Goal: Task Accomplishment & Management: Manage account settings

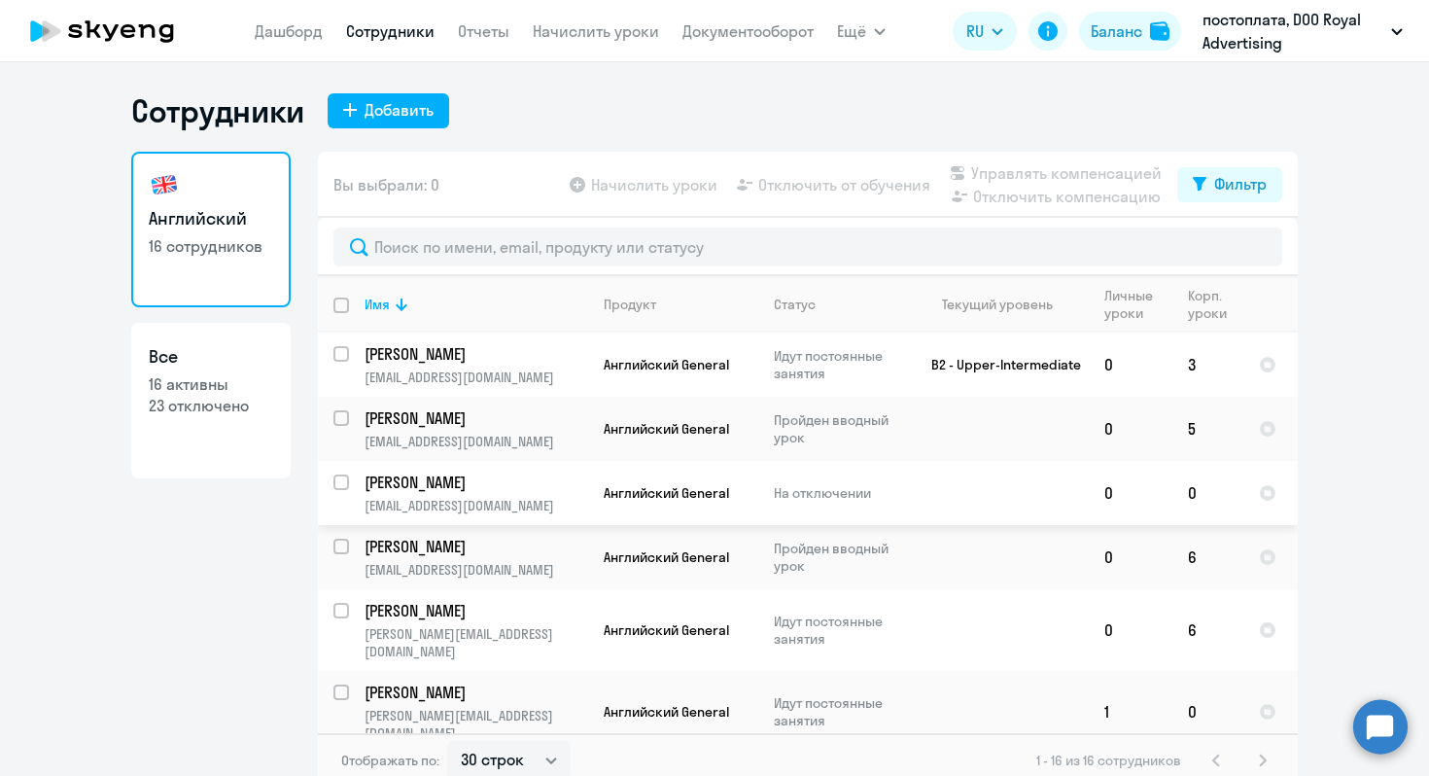
select select "30"
click at [333, 358] on input "select row 38851436" at bounding box center [352, 365] width 39 height 39
checkbox input "true"
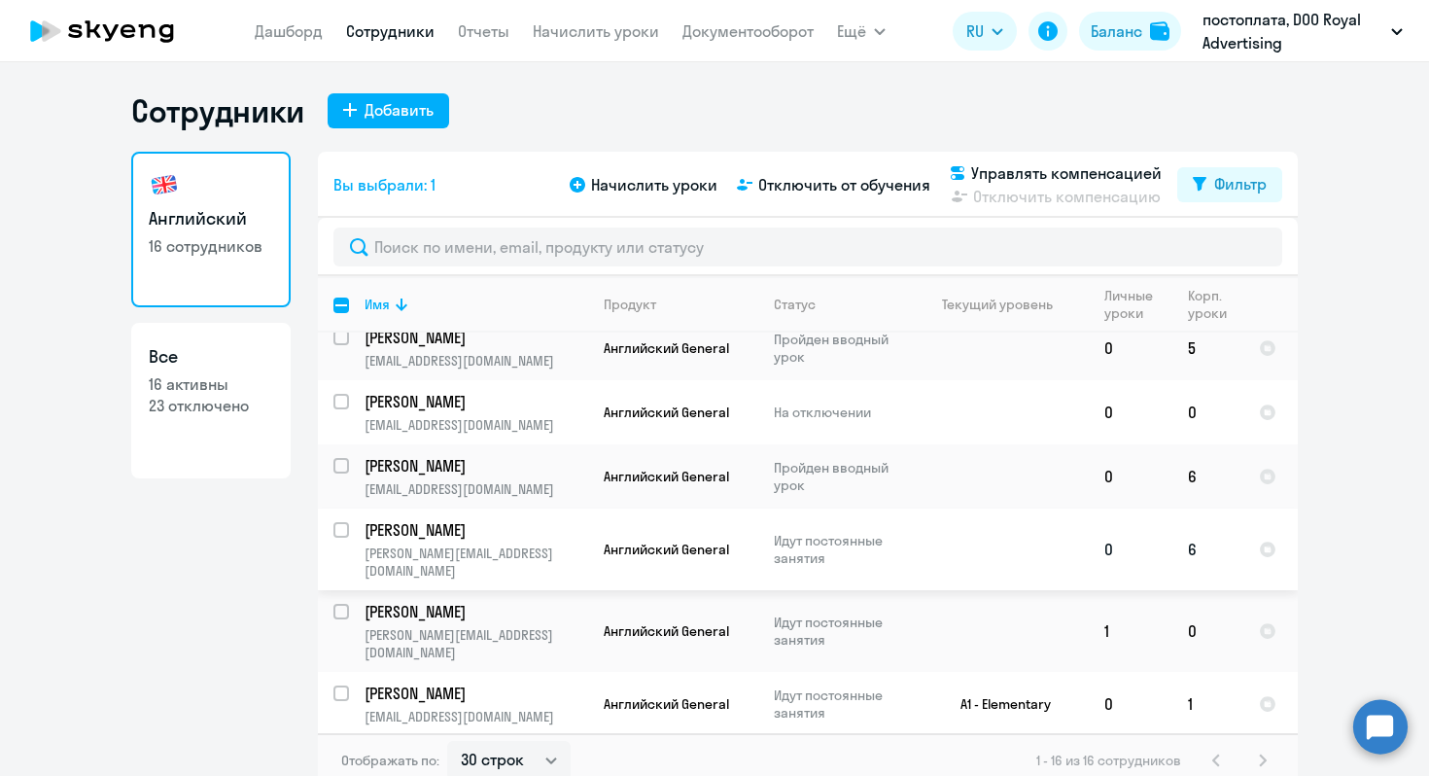
scroll to position [112, 0]
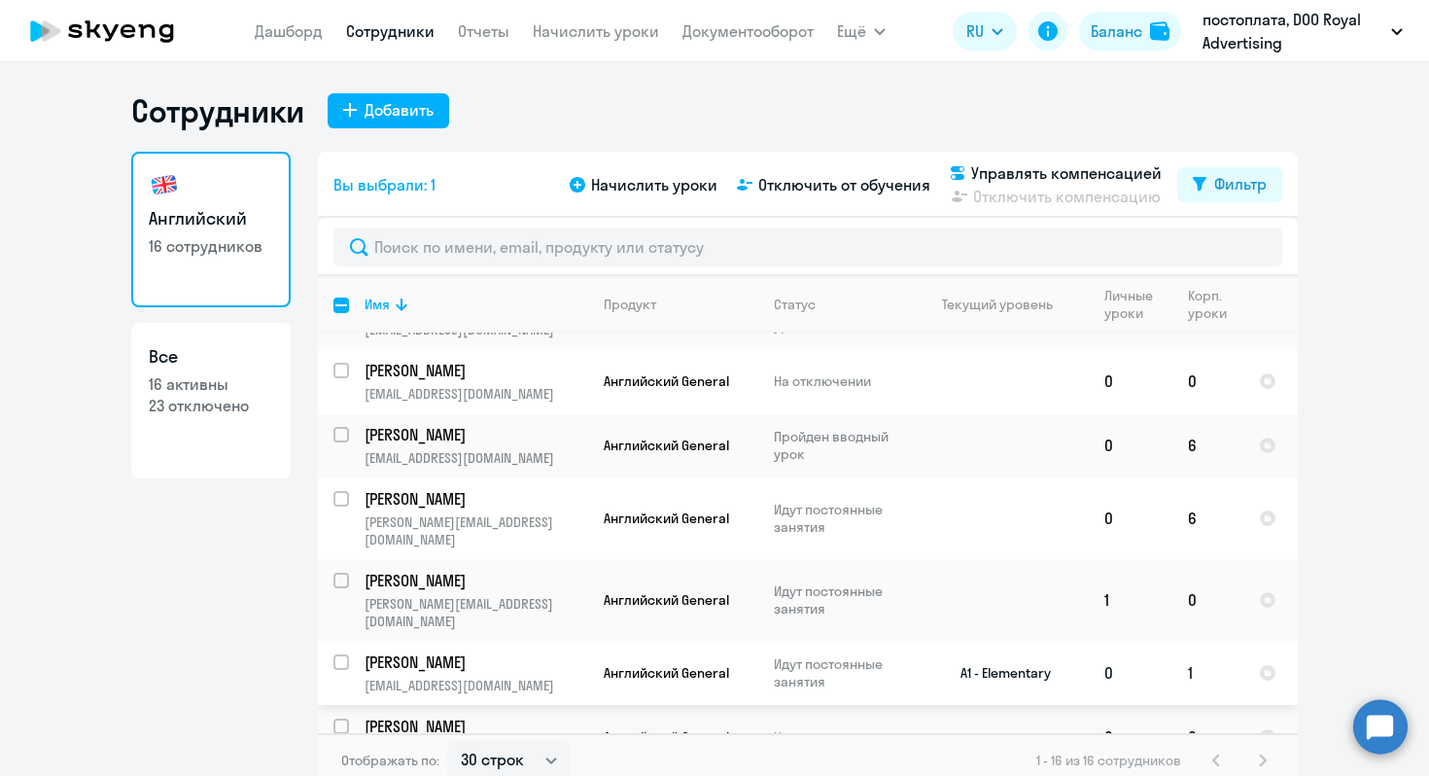
click at [322, 639] on div at bounding box center [342, 662] width 47 height 47
checkbox input "true"
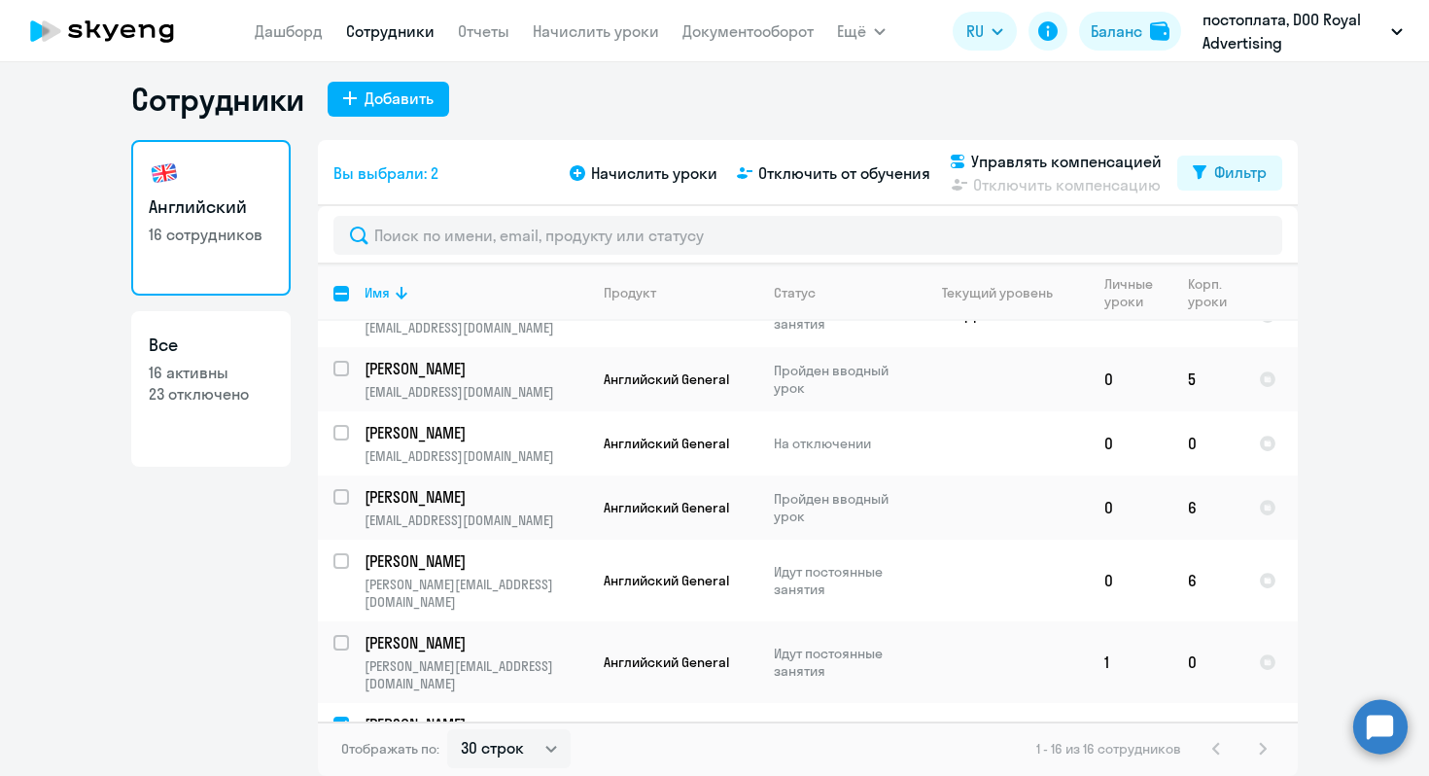
scroll to position [0, 0]
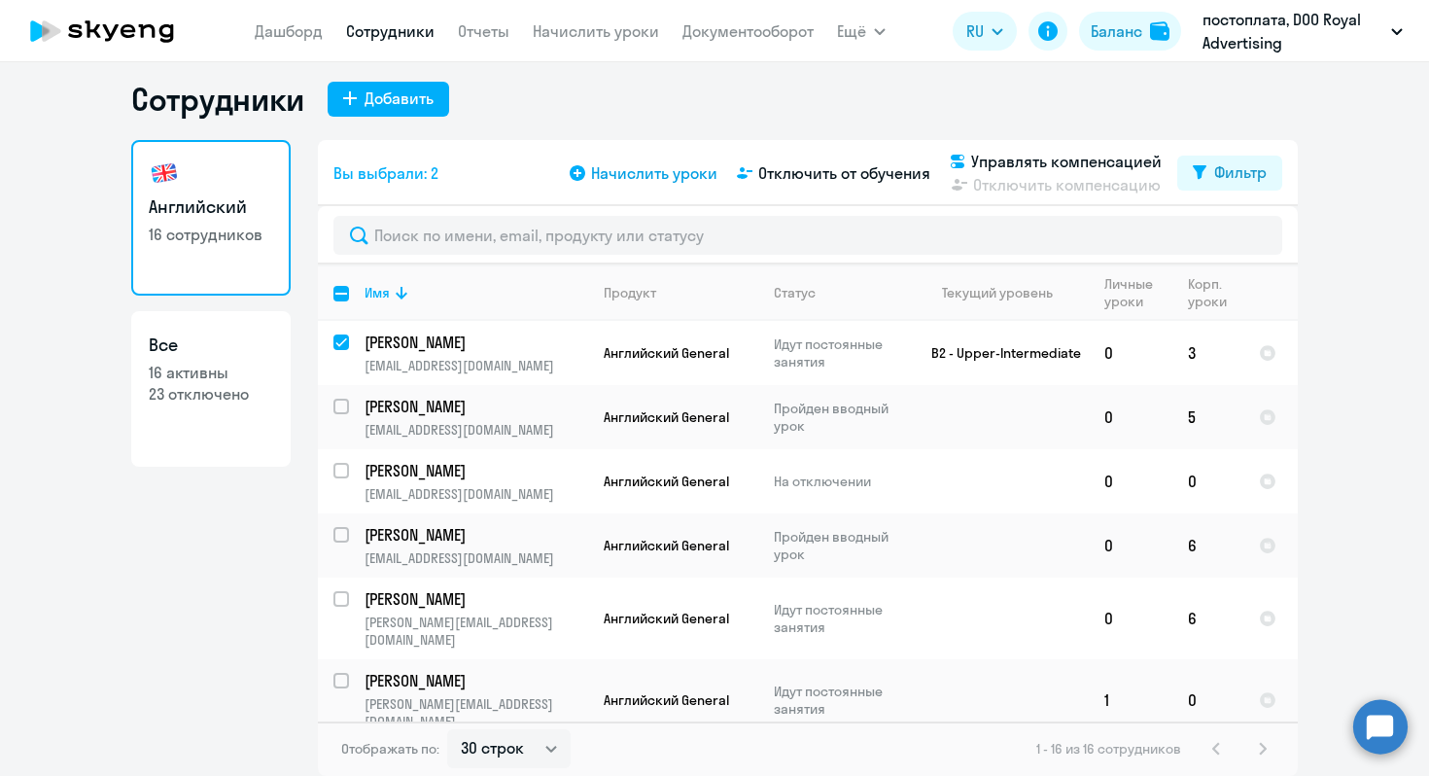
click at [623, 176] on span "Начислить уроки" at bounding box center [654, 172] width 126 height 23
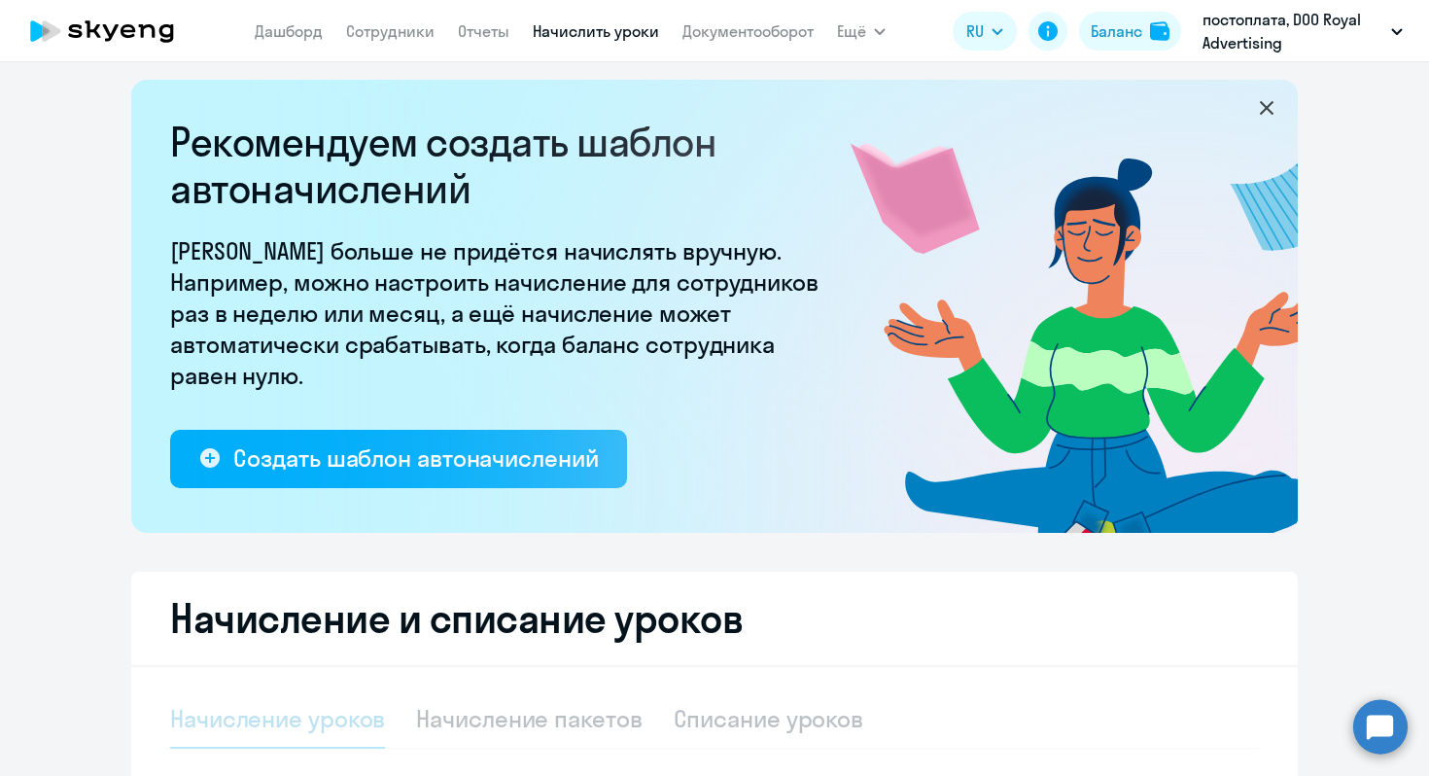
select select "10"
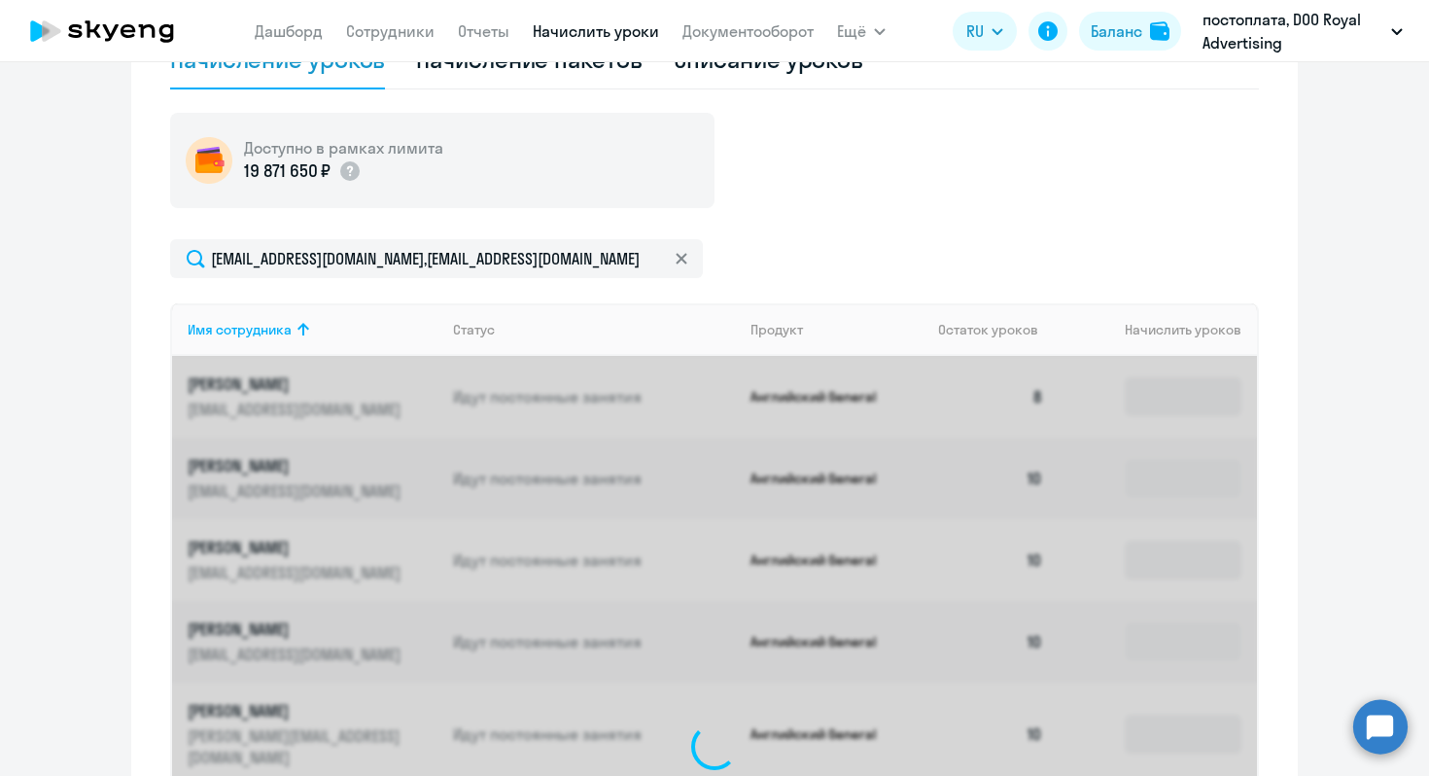
scroll to position [653, 0]
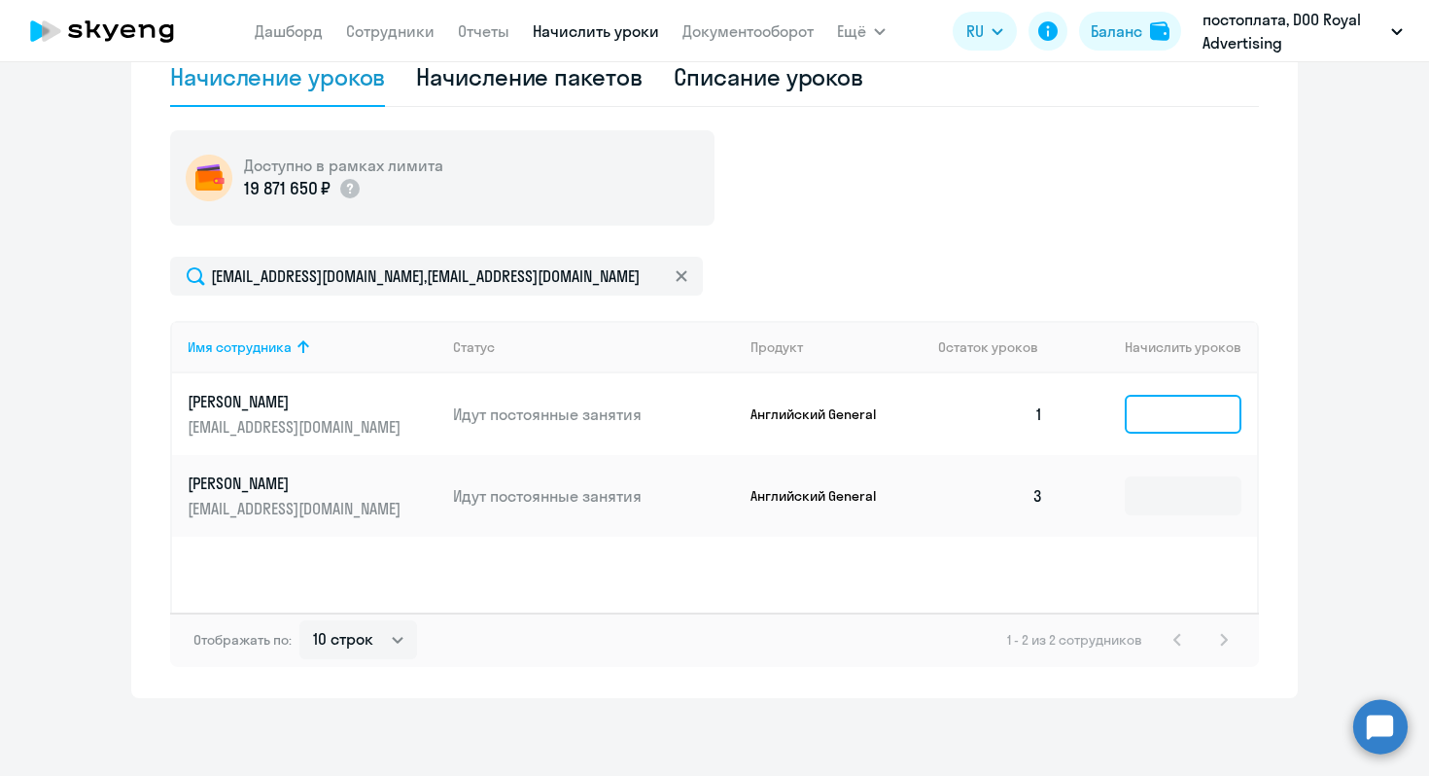
click at [1179, 413] on input at bounding box center [1183, 414] width 117 height 39
type input "5"
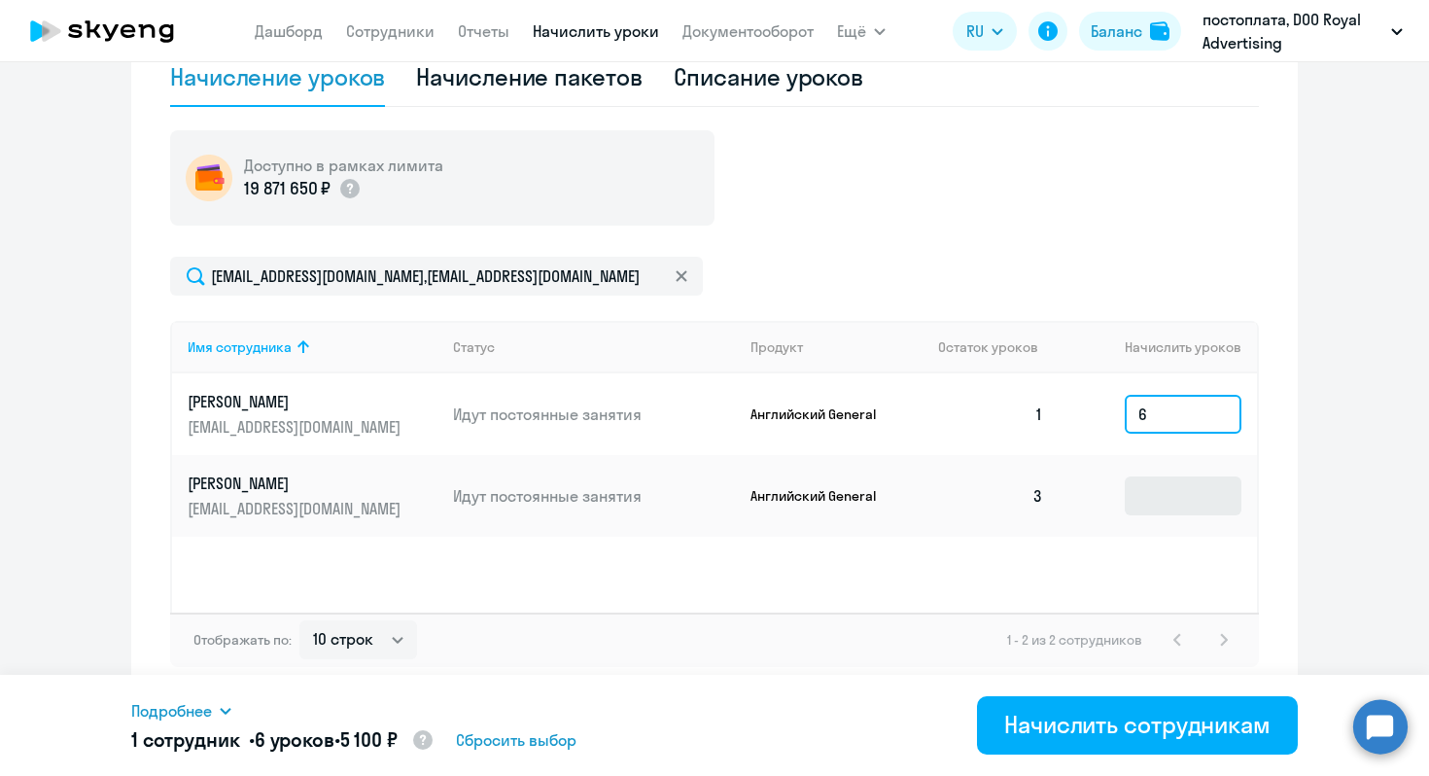
type input "6"
click at [1164, 505] on input at bounding box center [1183, 495] width 117 height 39
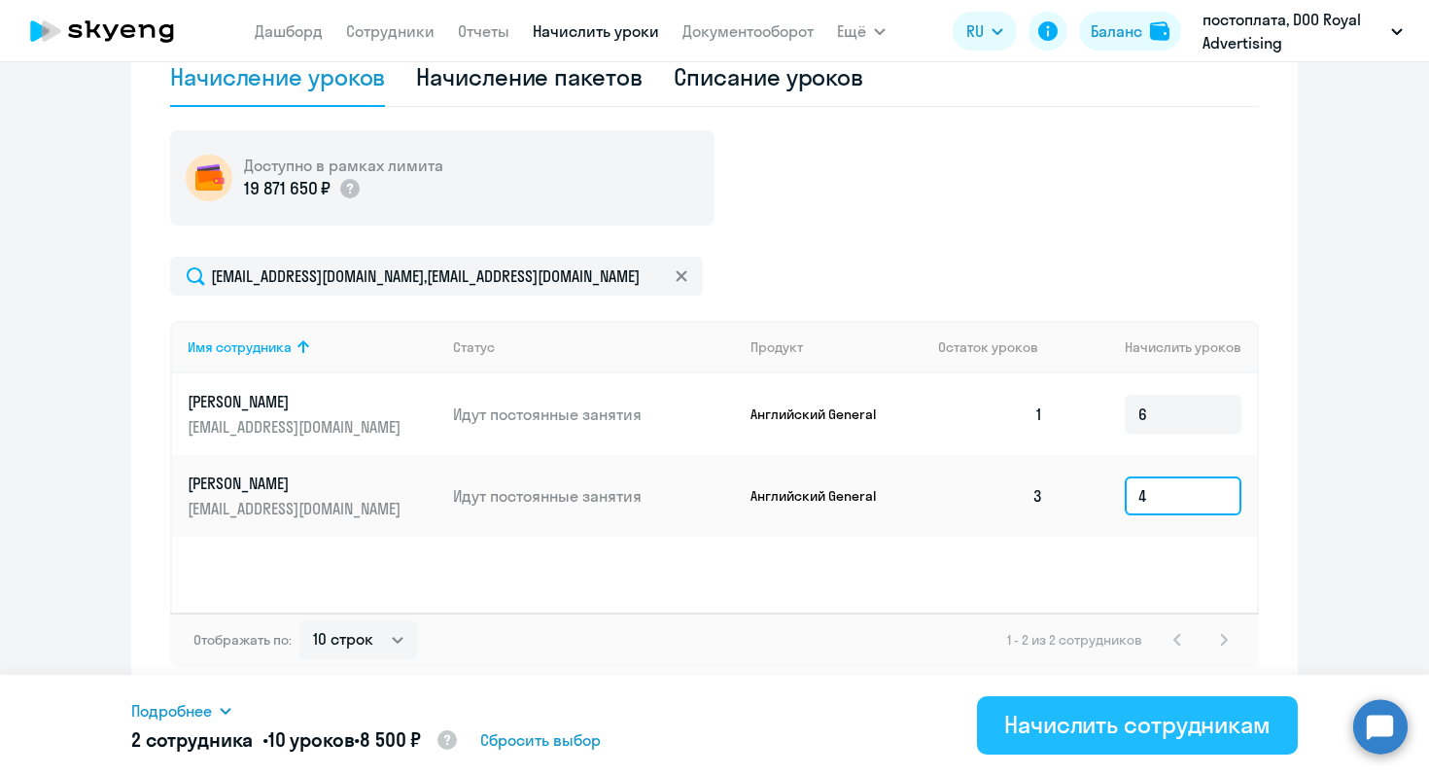
type input "4"
click at [1135, 732] on div "Начислить сотрудникам" at bounding box center [1137, 724] width 266 height 31
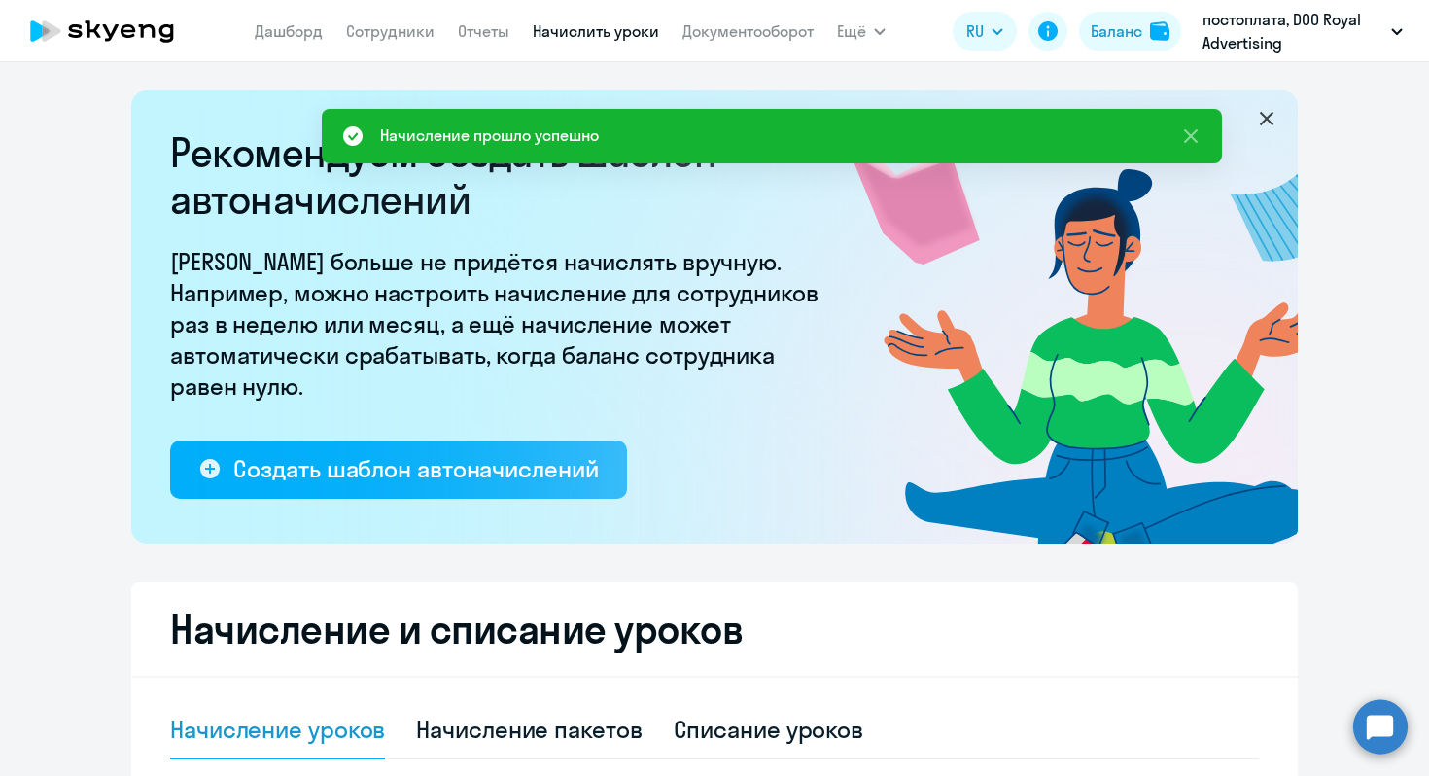
scroll to position [0, 0]
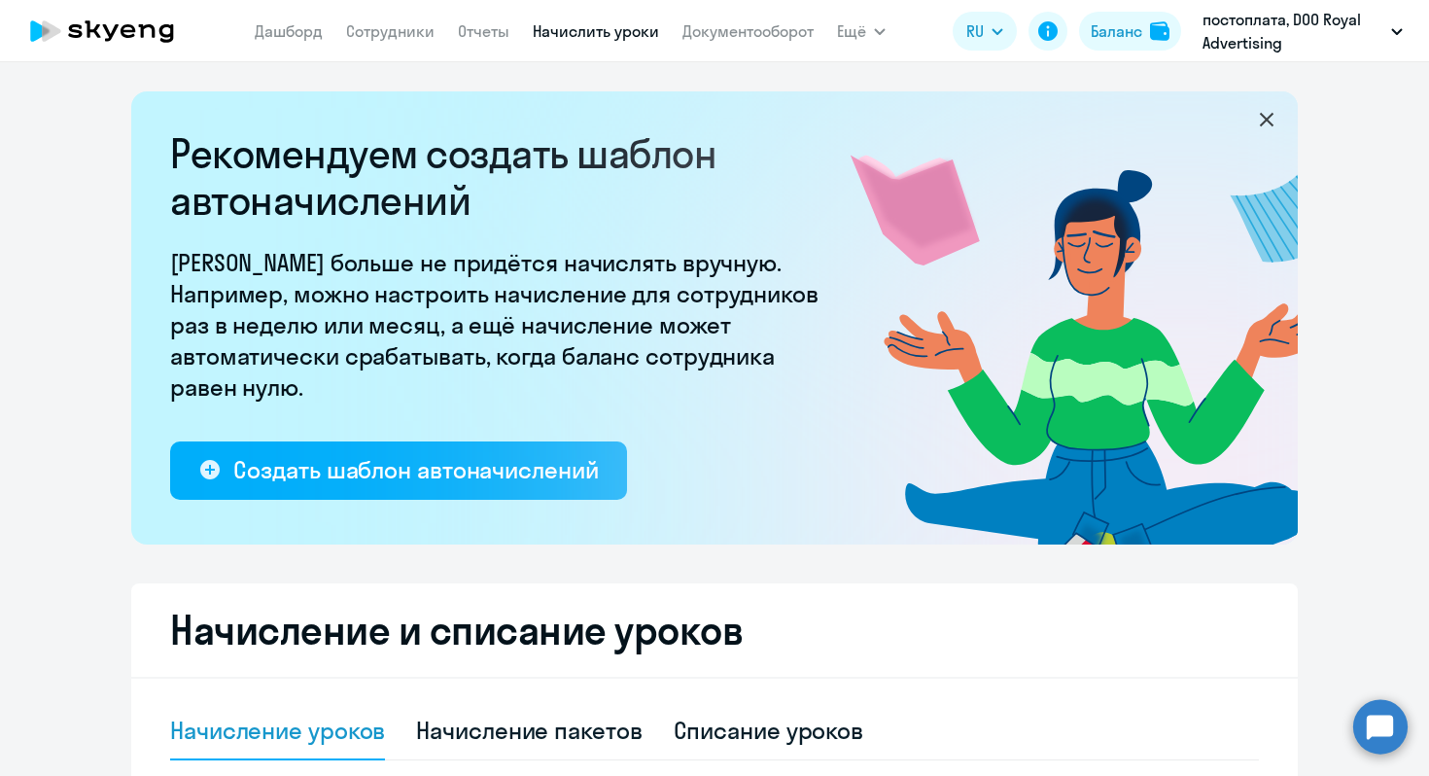
click at [123, 25] on icon at bounding box center [102, 31] width 171 height 49
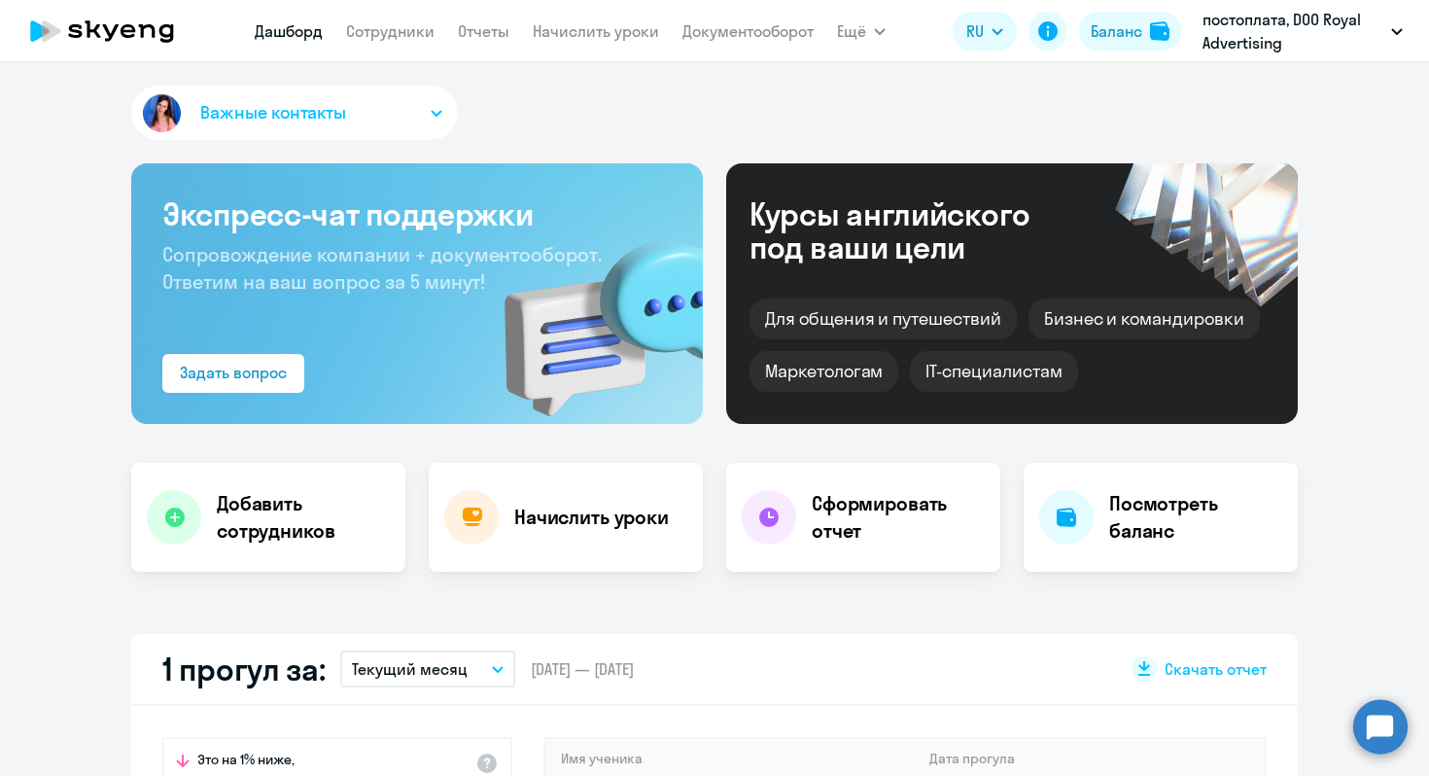
scroll to position [651, 0]
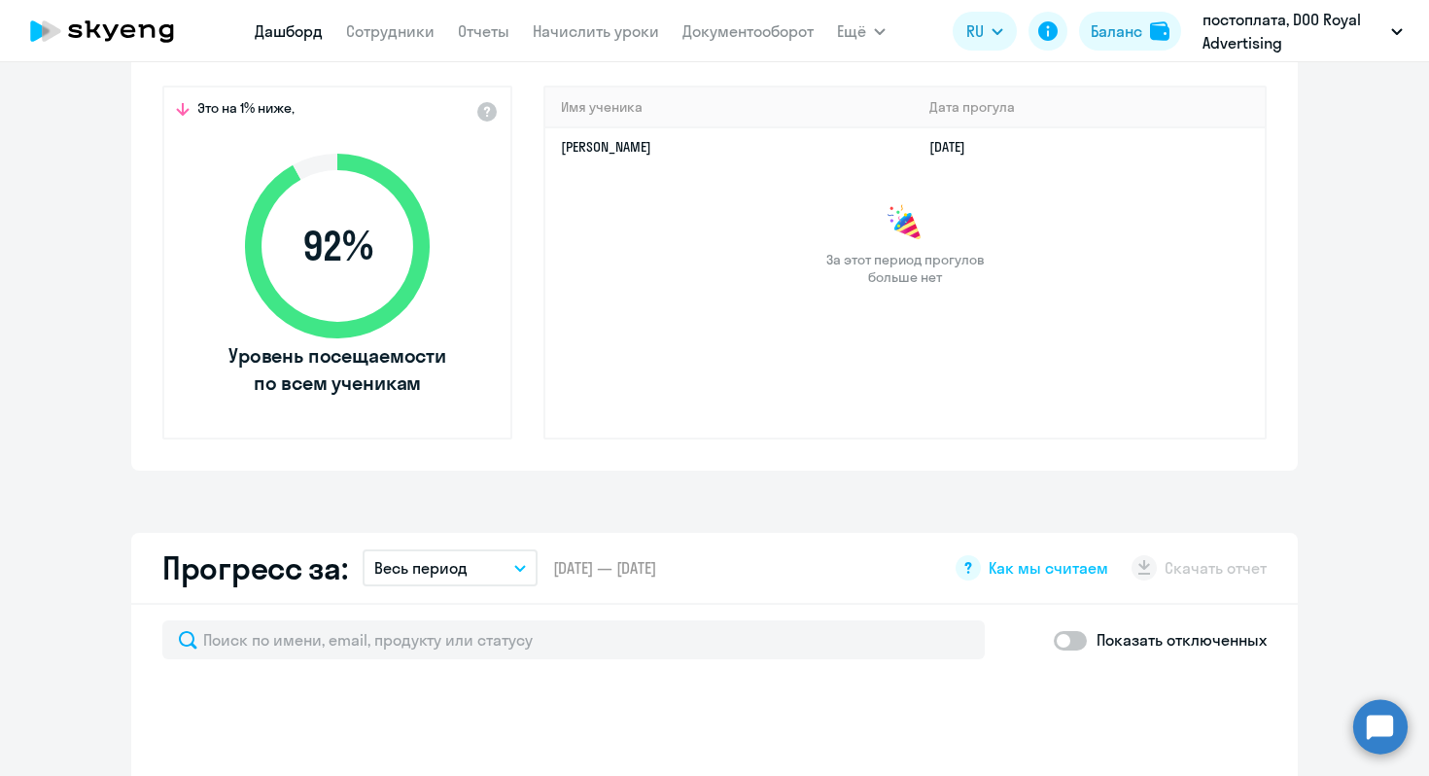
select select "30"
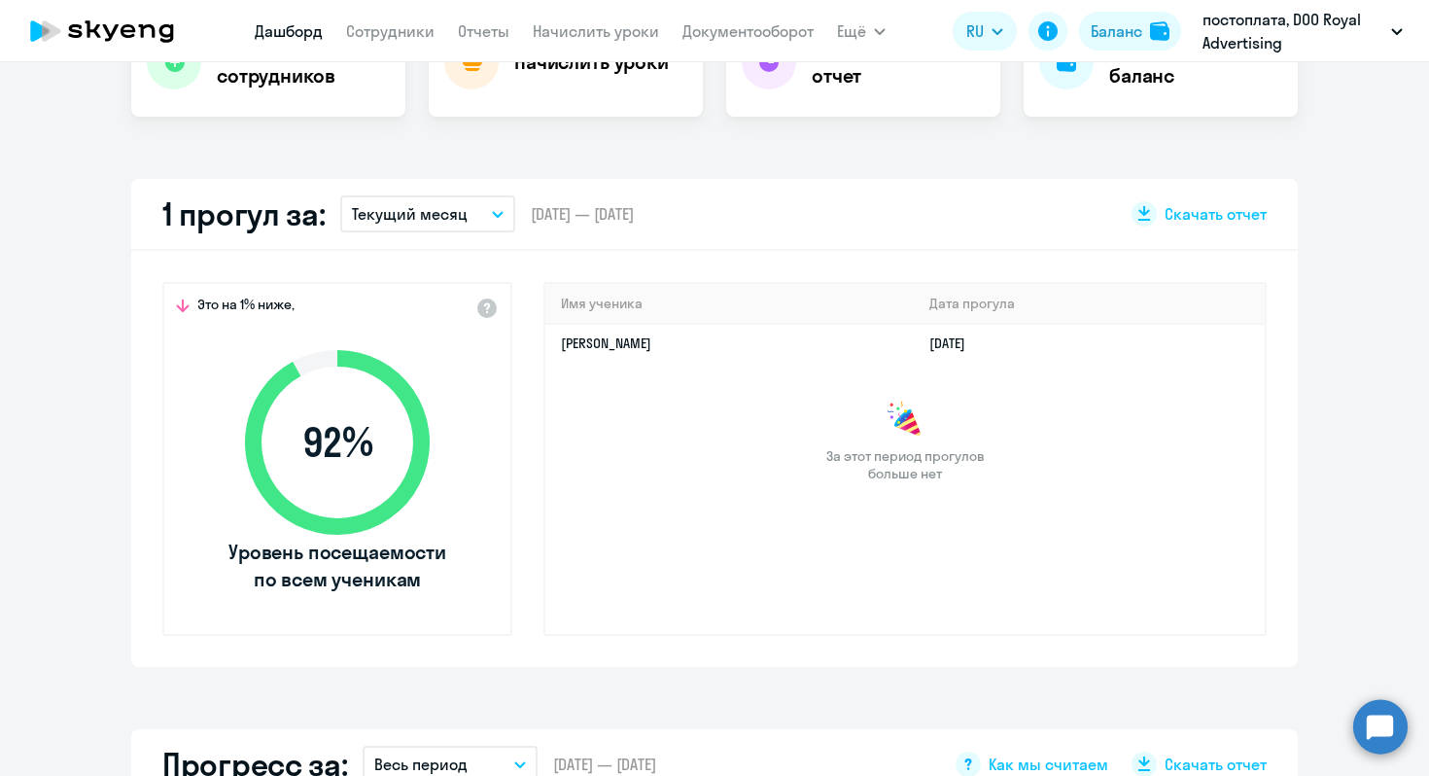
scroll to position [0, 0]
